Goal: Task Accomplishment & Management: Manage account settings

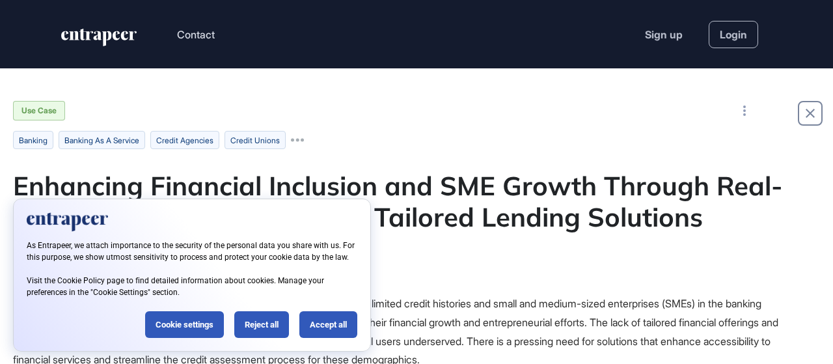
click at [268, 326] on div "Reject all" at bounding box center [261, 324] width 55 height 27
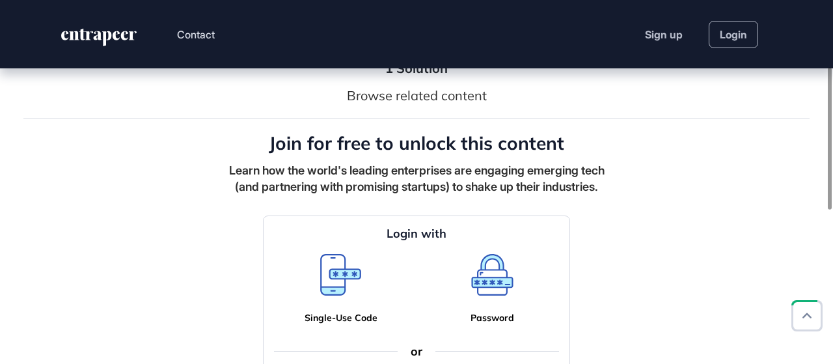
scroll to position [169, 0]
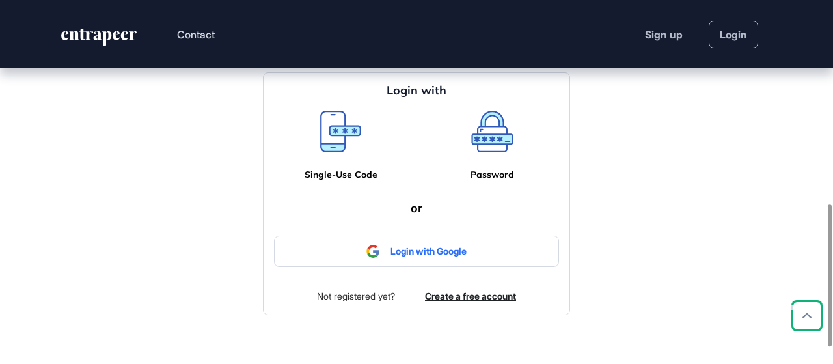
scroll to position [521, 0]
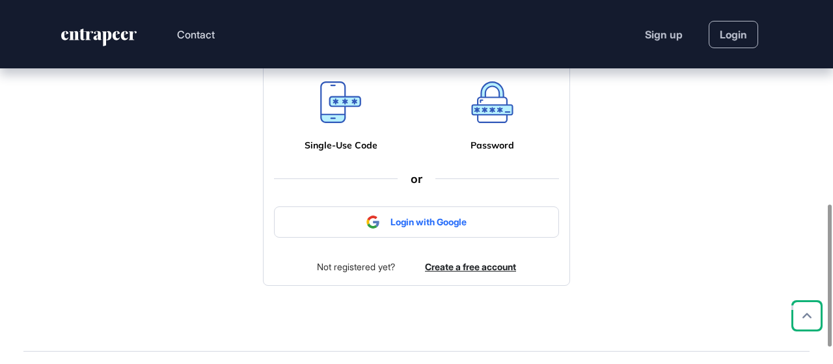
click at [487, 123] on icon at bounding box center [492, 102] width 42 height 42
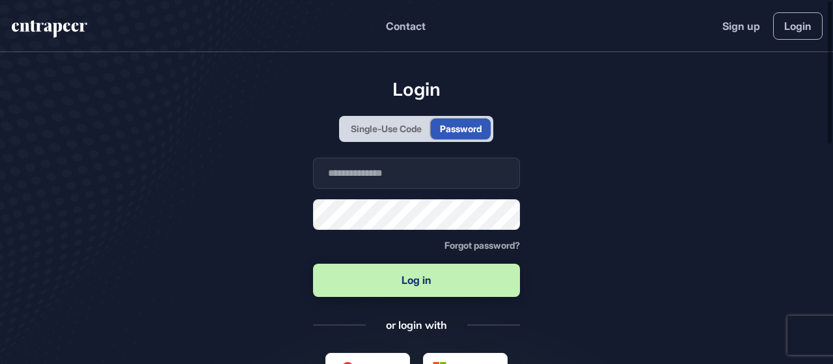
scroll to position [1, 1]
click at [372, 173] on input "text" at bounding box center [417, 173] width 208 height 31
type input "**********"
click at [408, 290] on button "Log in" at bounding box center [417, 280] width 208 height 33
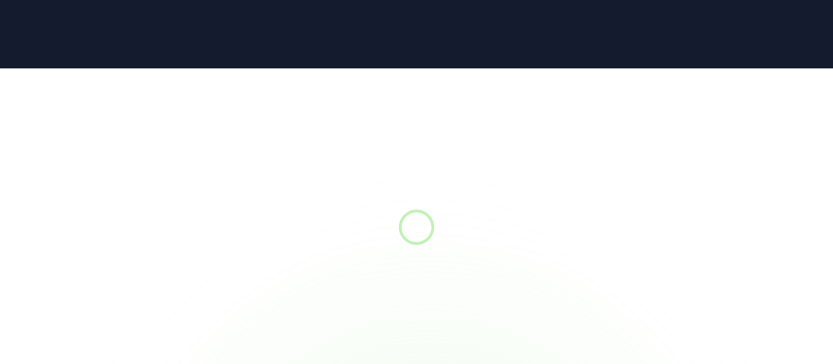
scroll to position [1, 1]
